Goal: Information Seeking & Learning: Understand process/instructions

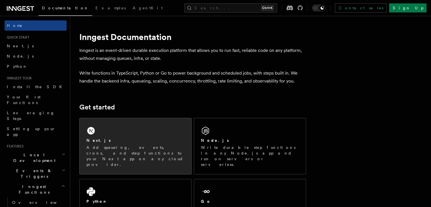
click at [116, 127] on div "Next.js Add queueing, events, crons, and step functions to your Next app on any…" at bounding box center [136, 146] width 112 height 56
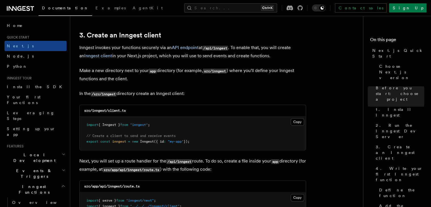
scroll to position [737, 0]
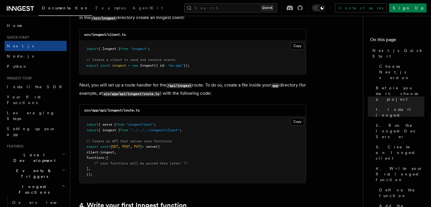
click at [292, 116] on div "src/app/api/inngest/route.ts" at bounding box center [193, 111] width 226 height 12
click at [292, 122] on button "Copy Copied" at bounding box center [297, 121] width 13 height 7
click at [296, 122] on button "Copy Copied" at bounding box center [297, 121] width 13 height 7
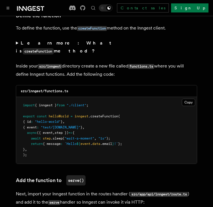
scroll to position [993, 0]
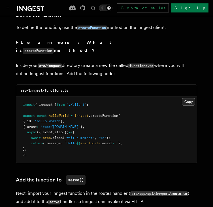
click at [192, 98] on button "Copy Copied" at bounding box center [188, 101] width 13 height 7
click at [151, 104] on pre "import { inngest } from "./client" ; export const helloWorld = inngest .createF…" at bounding box center [106, 129] width 181 height 67
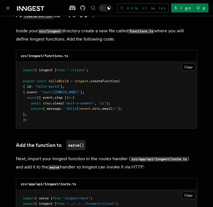
scroll to position [1106, 0]
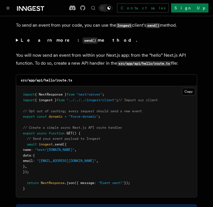
scroll to position [2751, 0]
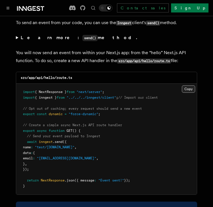
click at [189, 85] on button "Copy Copied" at bounding box center [188, 88] width 13 height 7
